Goal: Task Accomplishment & Management: Use online tool/utility

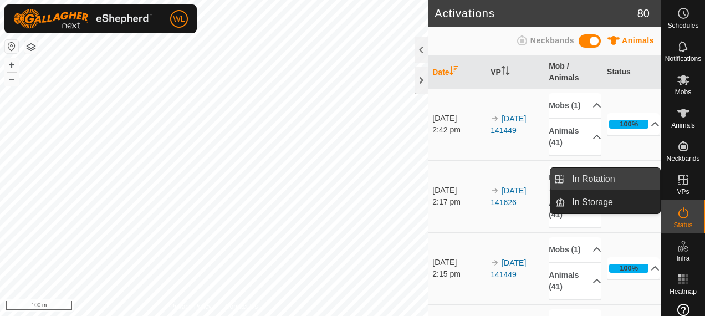
drag, startPoint x: 654, startPoint y: 180, endPoint x: 630, endPoint y: 177, distance: 24.5
click at [630, 177] on link "In Rotation" at bounding box center [612, 179] width 95 height 22
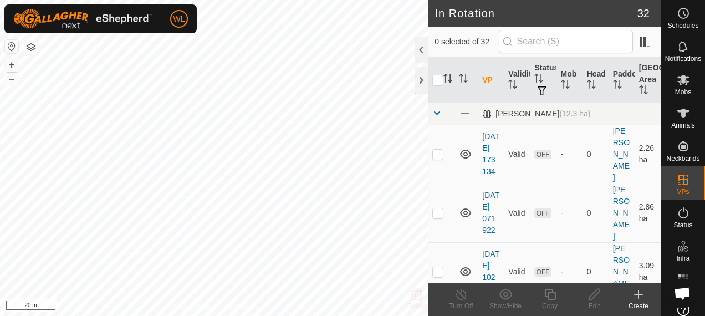
click at [640, 301] on div "Create" at bounding box center [638, 306] width 44 height 10
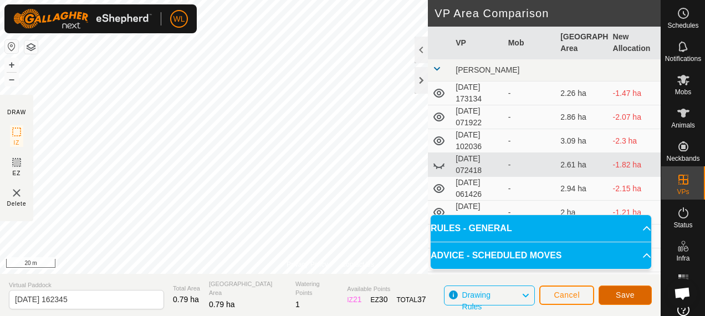
click at [624, 295] on span "Save" at bounding box center [625, 294] width 19 height 9
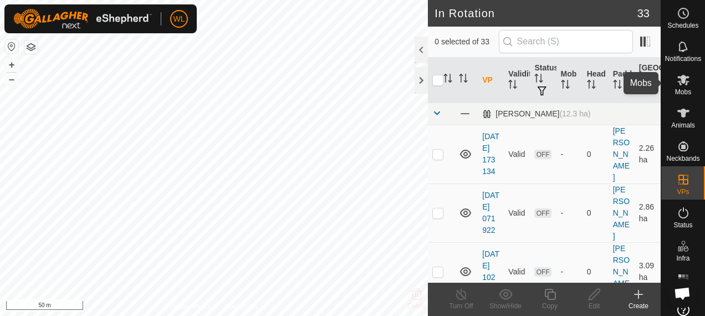
click at [677, 86] on icon at bounding box center [683, 79] width 13 height 13
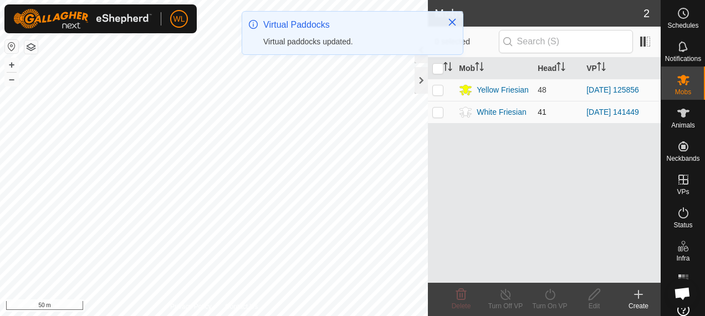
click at [437, 112] on p-checkbox at bounding box center [437, 112] width 11 height 9
checkbox input "true"
click at [557, 298] on turn-on-svg-icon at bounding box center [550, 294] width 44 height 13
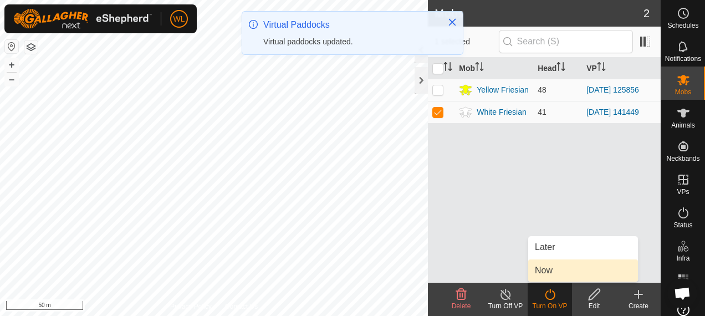
click at [554, 268] on link "Now" at bounding box center [583, 270] width 110 height 22
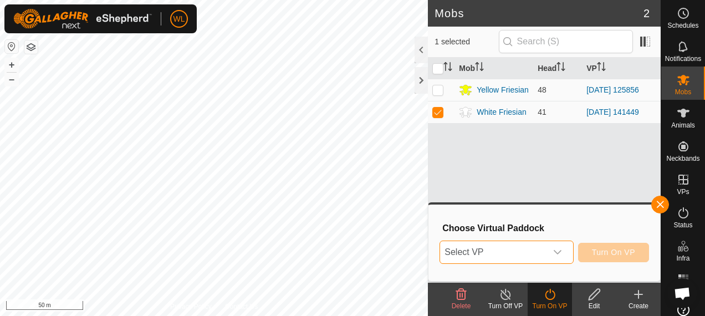
click at [525, 259] on span "Select VP" at bounding box center [493, 252] width 106 height 22
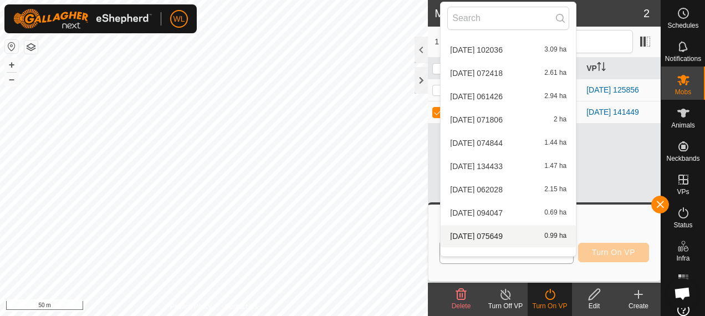
scroll to position [178, 0]
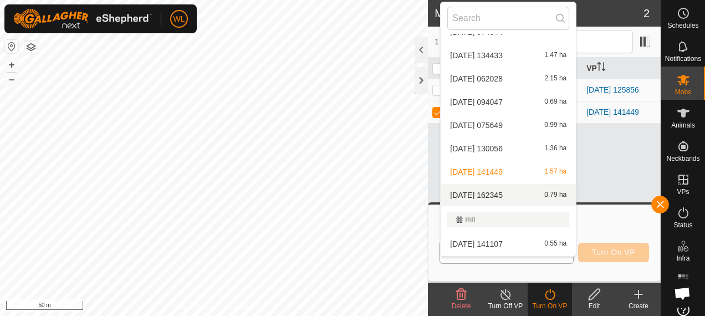
click at [489, 190] on li "2025-09-02 162345 0.79 ha" at bounding box center [508, 195] width 135 height 22
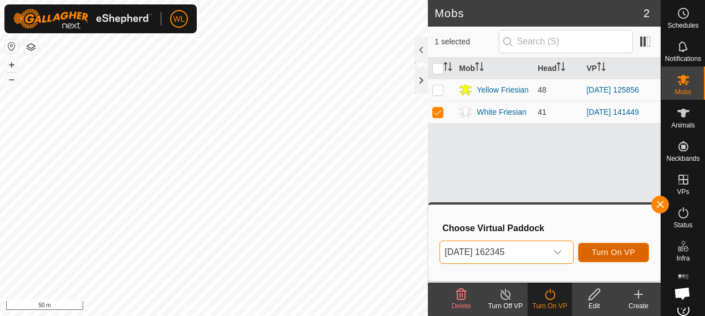
click at [615, 254] on span "Turn On VP" at bounding box center [613, 252] width 43 height 9
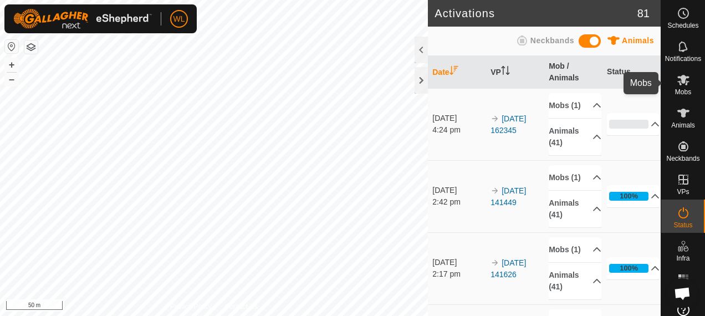
click at [678, 89] on span "Mobs" at bounding box center [683, 92] width 16 height 7
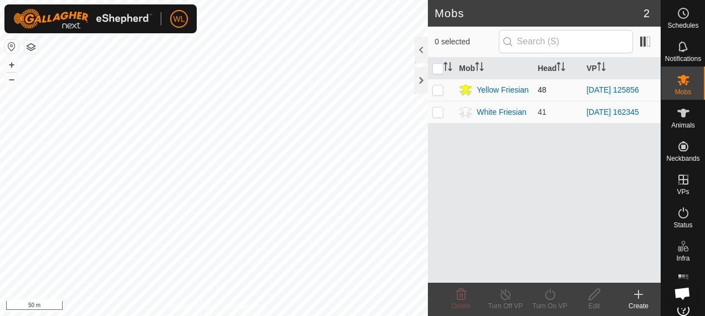
click at [438, 96] on td at bounding box center [441, 90] width 27 height 22
checkbox input "true"
click at [552, 294] on icon at bounding box center [550, 294] width 14 height 13
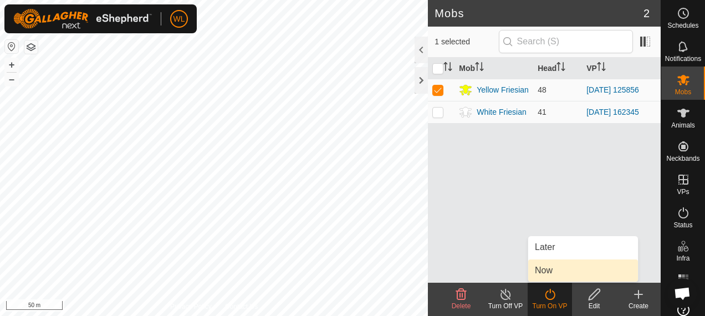
click at [550, 270] on span "Now" at bounding box center [544, 270] width 18 height 13
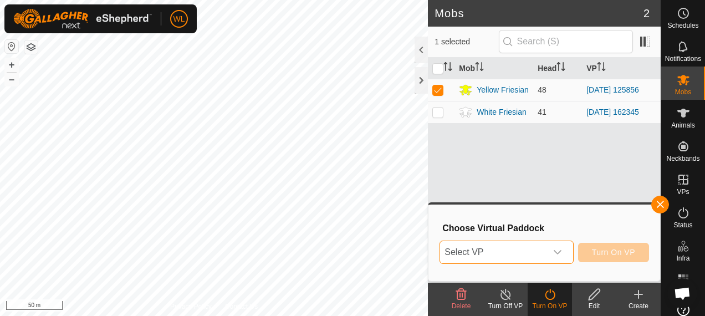
click at [513, 252] on span "Select VP" at bounding box center [493, 252] width 106 height 22
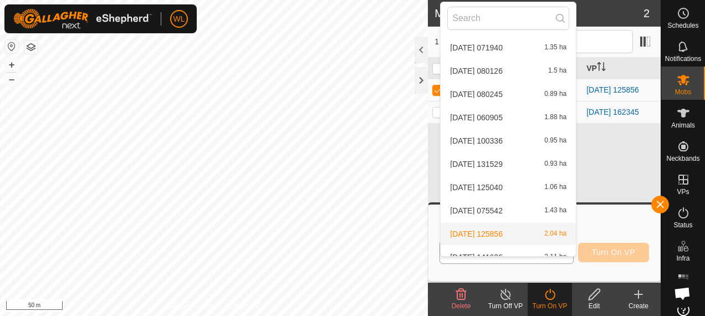
scroll to position [622, 0]
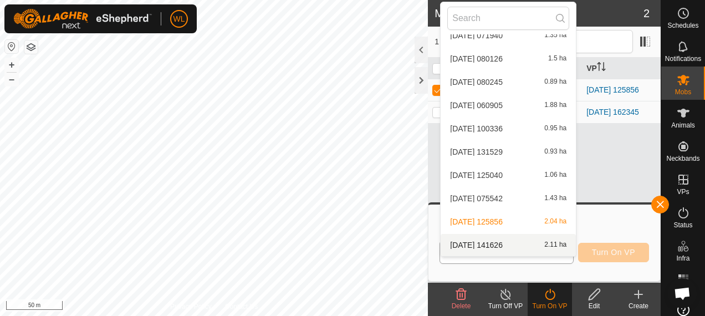
click at [509, 239] on li "2025-09-02 141626 2.11 ha" at bounding box center [508, 245] width 135 height 22
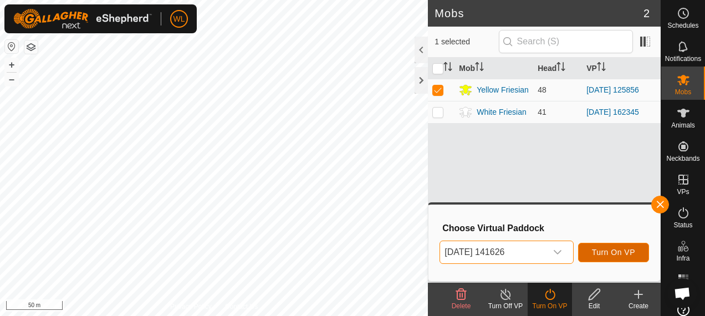
click at [611, 248] on span "Turn On VP" at bounding box center [613, 252] width 43 height 9
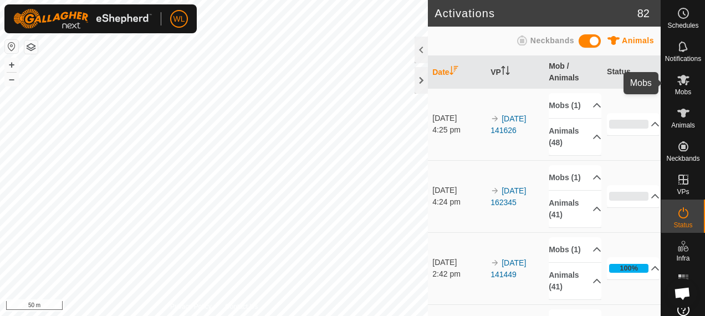
click at [666, 81] on div "Mobs" at bounding box center [683, 83] width 44 height 33
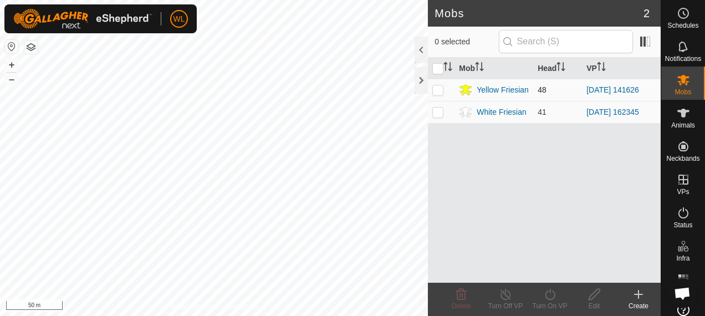
click at [437, 91] on p-checkbox at bounding box center [437, 89] width 11 height 9
checkbox input "true"
click at [551, 294] on icon at bounding box center [550, 294] width 14 height 13
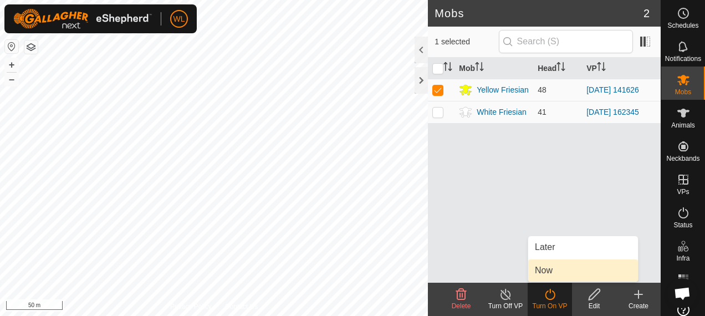
click at [551, 265] on link "Now" at bounding box center [583, 270] width 110 height 22
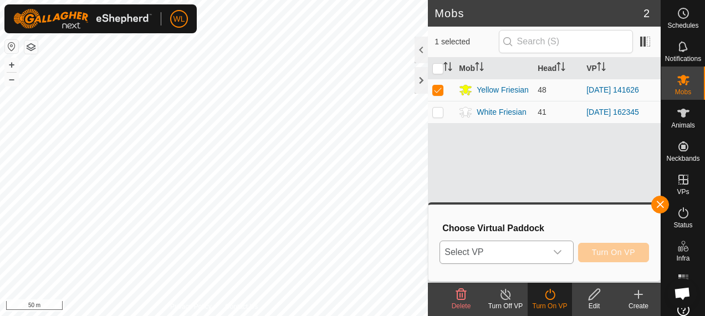
click at [543, 259] on span "Select VP" at bounding box center [493, 252] width 106 height 22
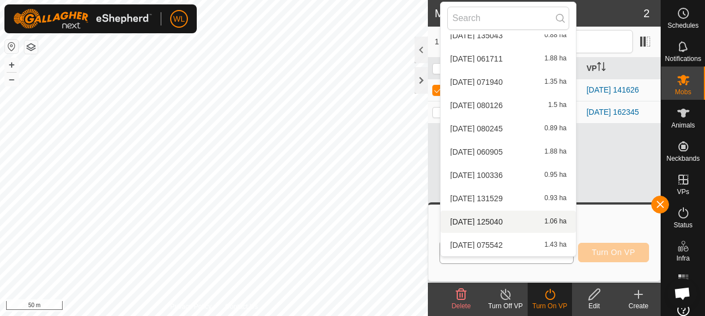
scroll to position [622, 0]
